Goal: Transaction & Acquisition: Purchase product/service

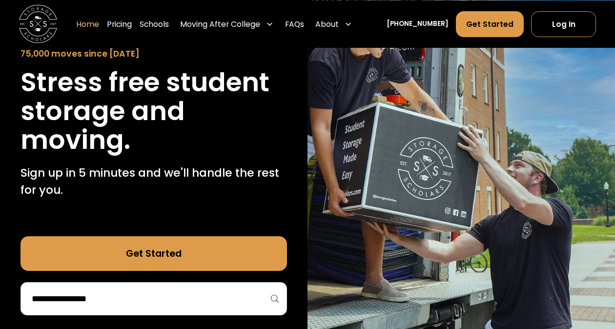
scroll to position [173, 0]
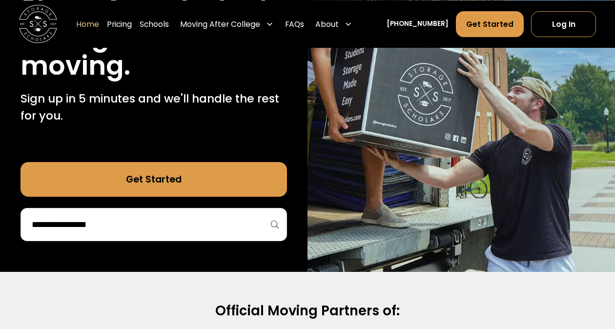
click at [263, 237] on div at bounding box center [153, 224] width 267 height 33
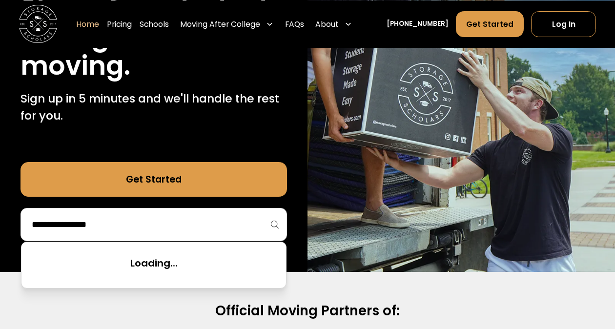
click at [255, 225] on input "search" at bounding box center [154, 224] width 246 height 17
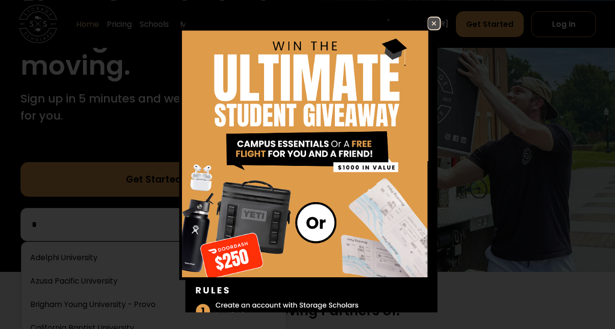
click at [428, 20] on img at bounding box center [434, 24] width 12 height 12
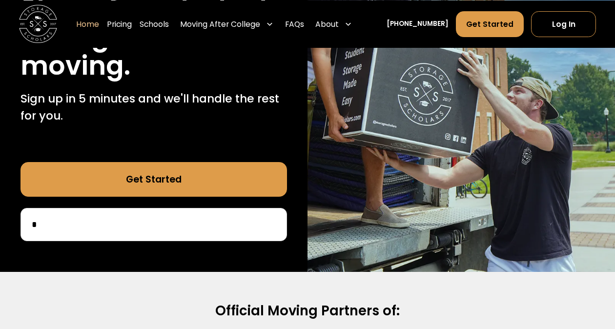
click at [207, 234] on div "*" at bounding box center [153, 224] width 267 height 33
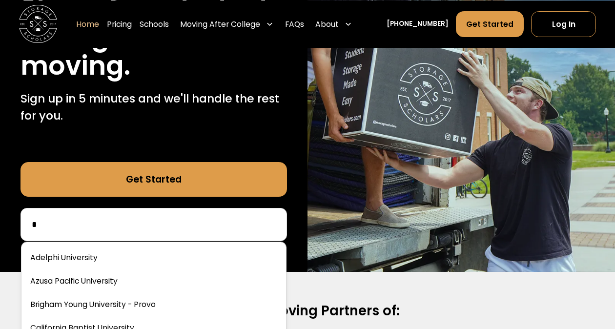
click at [188, 226] on input "*" at bounding box center [154, 224] width 246 height 17
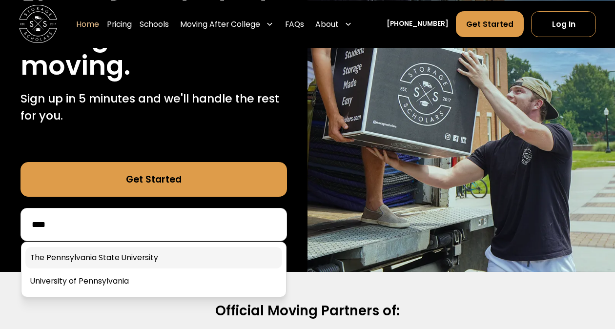
type input "****"
click at [193, 258] on link at bounding box center [153, 257] width 257 height 21
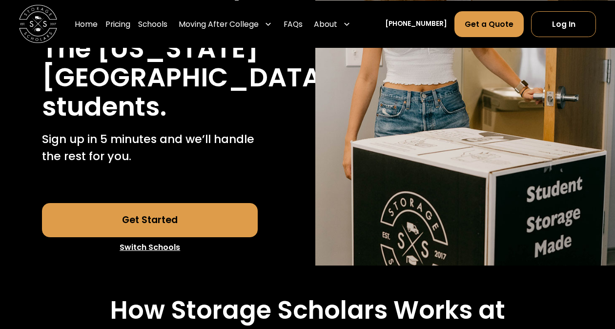
scroll to position [216, 0]
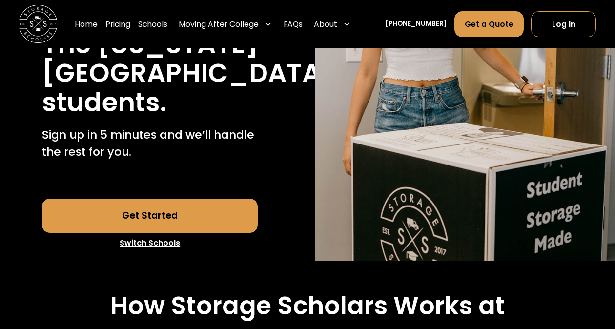
drag, startPoint x: 163, startPoint y: 250, endPoint x: 127, endPoint y: 246, distance: 36.3
click at [127, 233] on link "Get Started" at bounding box center [150, 216] width 216 height 34
